Goal: Information Seeking & Learning: Learn about a topic

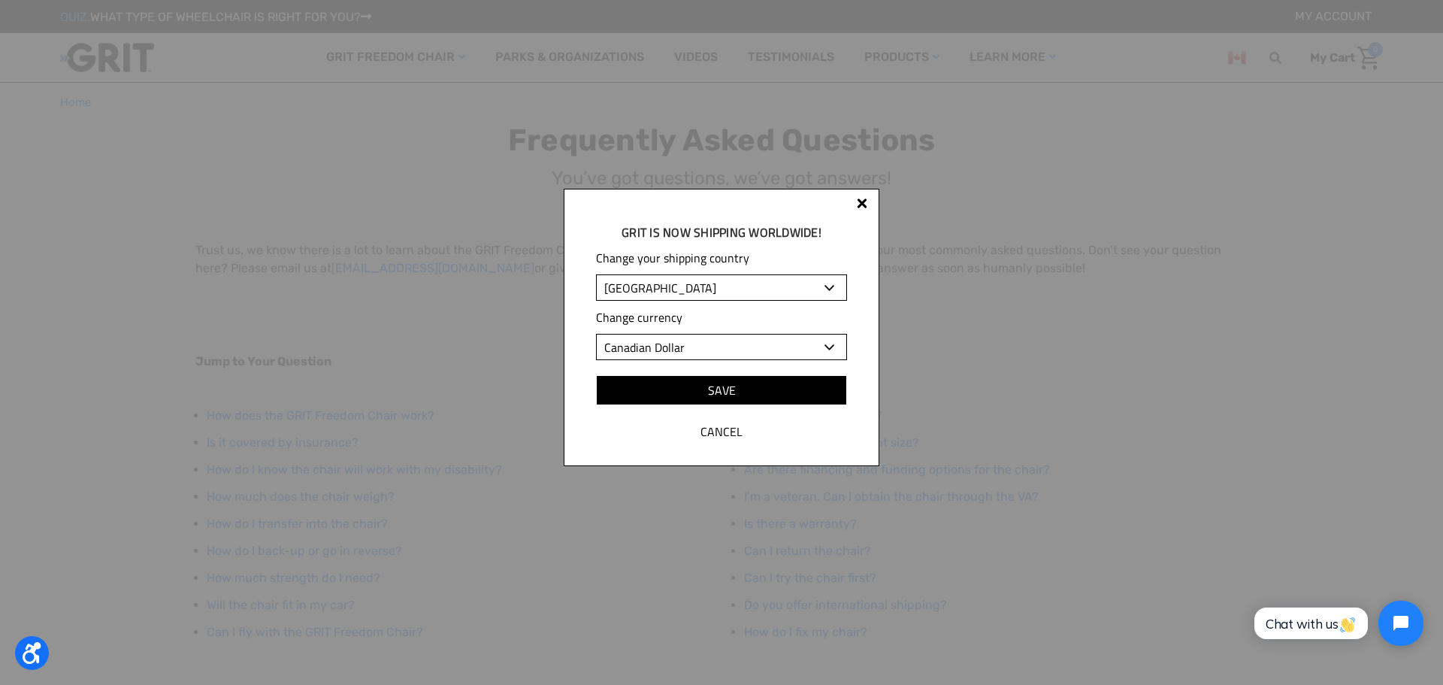
select select "GB"
select select "GBP"
click at [596, 274] on select "[GEOGRAPHIC_DATA] [GEOGRAPHIC_DATA] [GEOGRAPHIC_DATA] [GEOGRAPHIC_DATA] [GEOGRA…" at bounding box center [721, 287] width 251 height 26
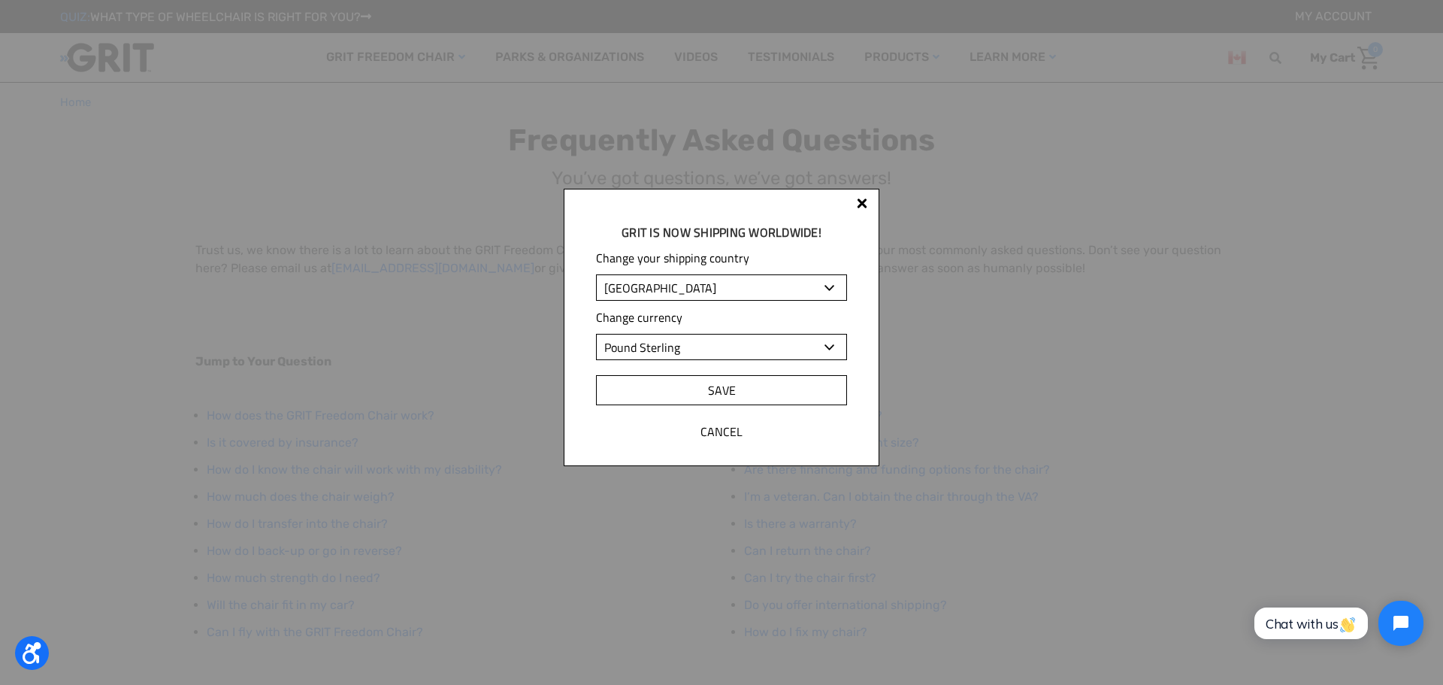
click at [728, 388] on input "Save" at bounding box center [721, 390] width 251 height 30
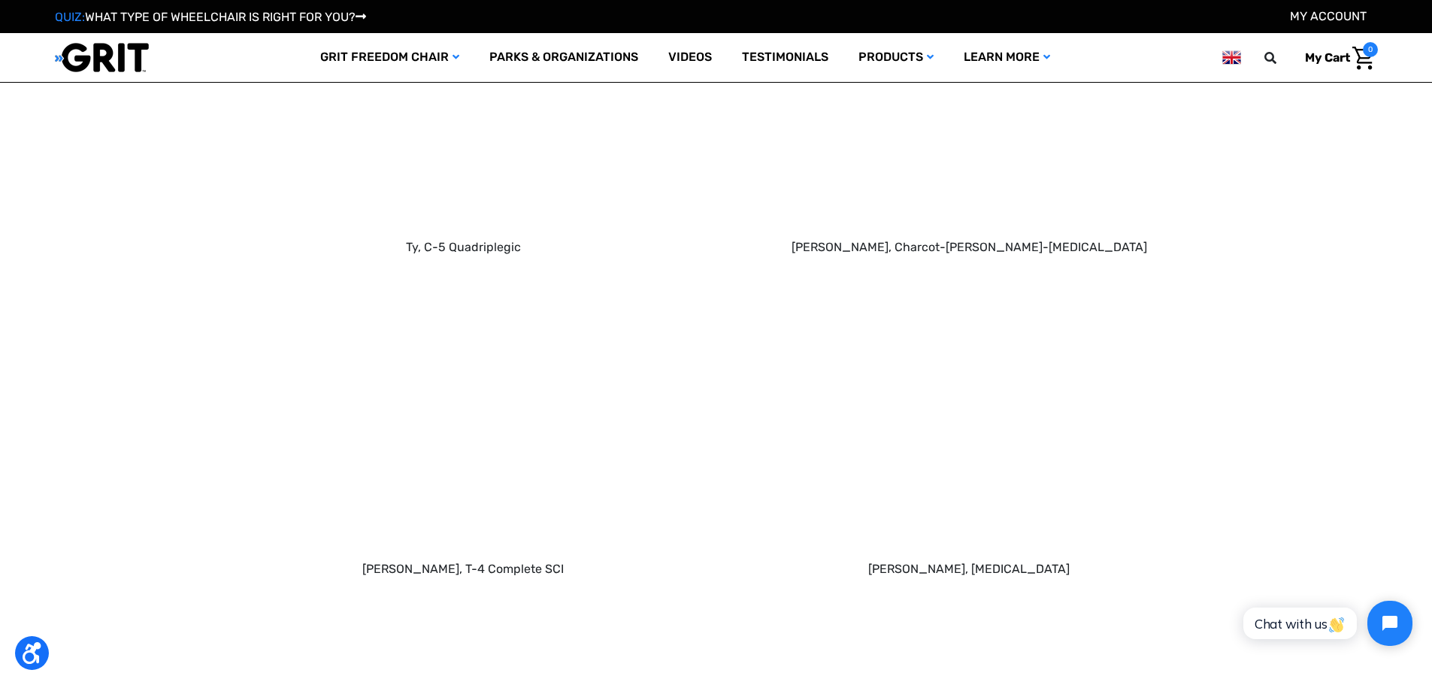
scroll to position [1353, 0]
